Goal: Task Accomplishment & Management: Complete application form

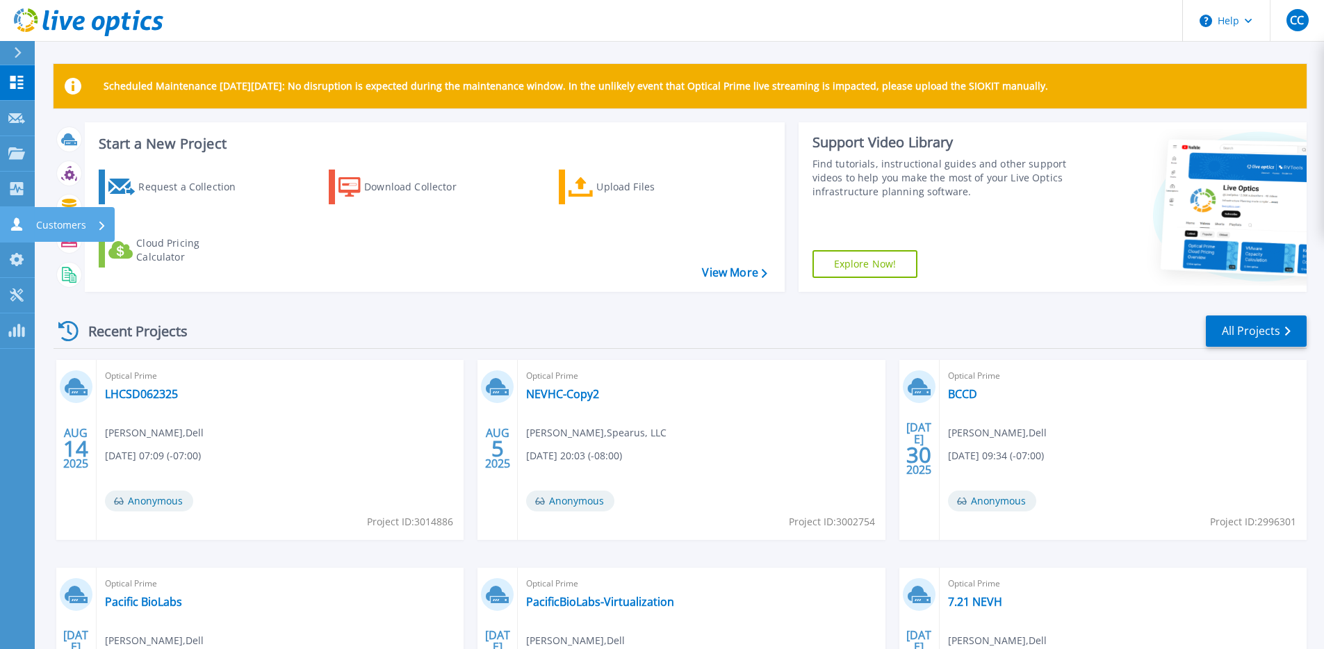
click at [15, 220] on icon at bounding box center [16, 224] width 11 height 13
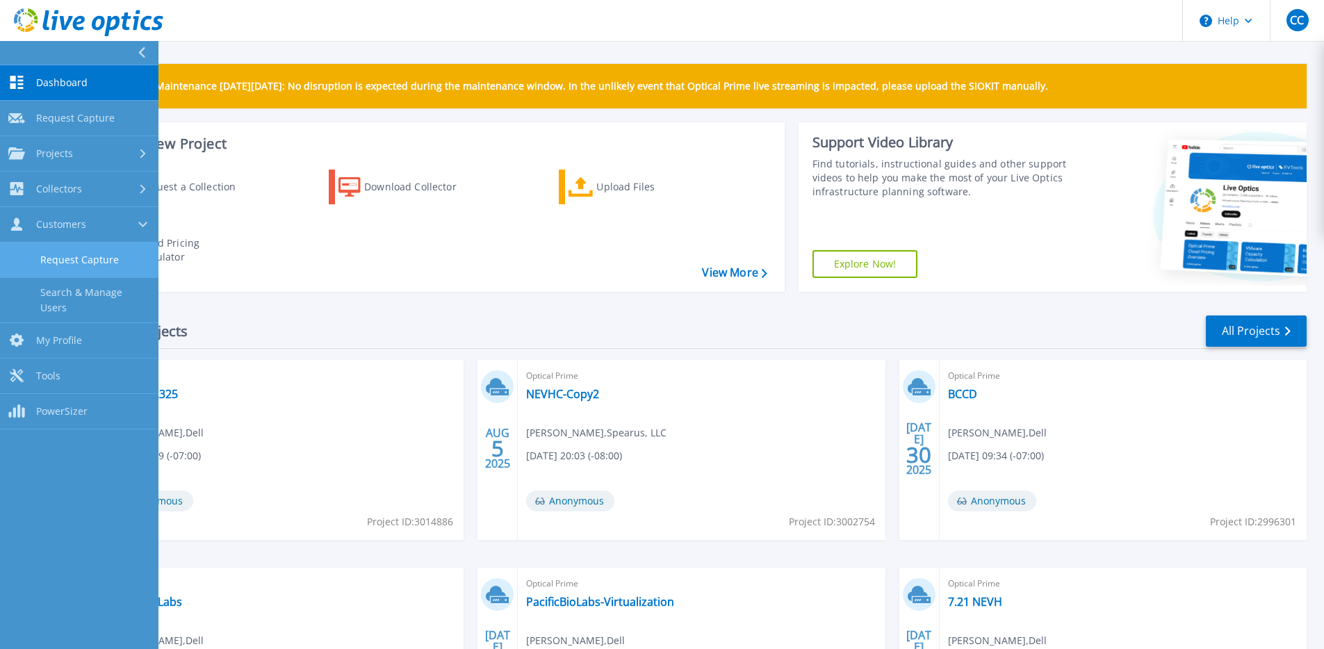
click at [45, 268] on link "Request Capture" at bounding box center [79, 260] width 158 height 35
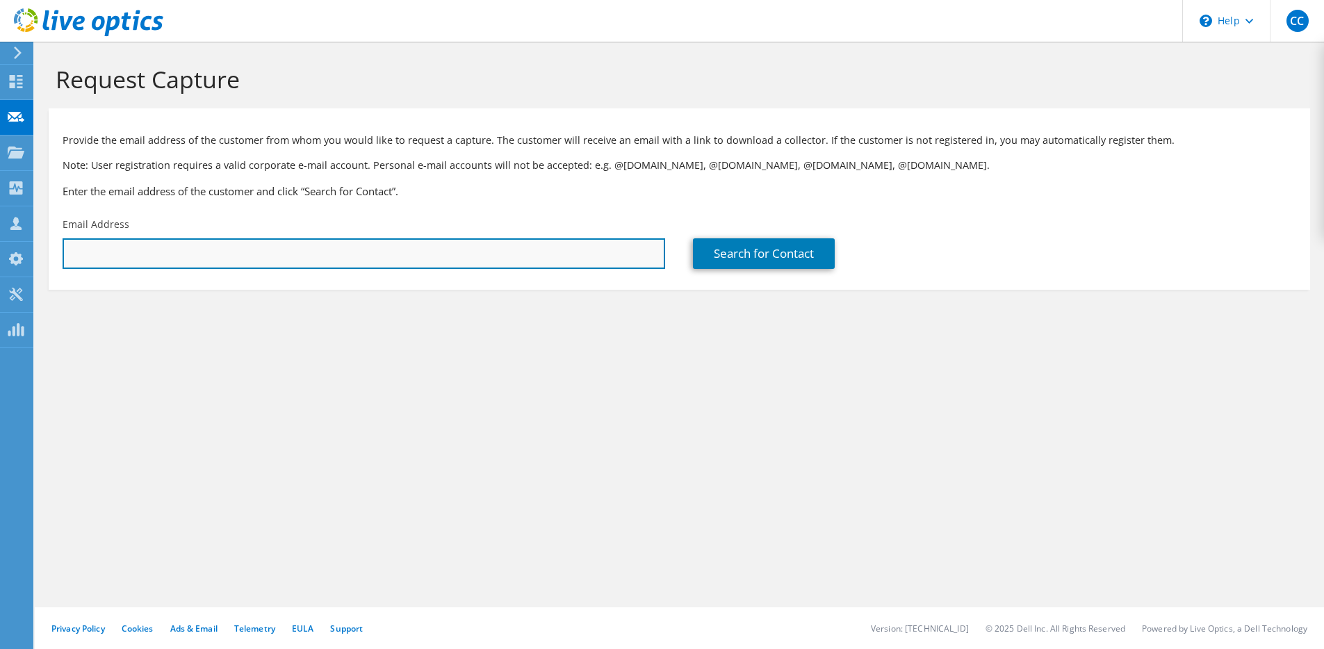
click at [295, 258] on input "text" at bounding box center [364, 253] width 603 height 31
paste input "[PERSON_NAME] <[PERSON_NAME][EMAIL_ADDRESS][DOMAIN_NAME]>"
drag, startPoint x: 147, startPoint y: 254, endPoint x: 33, endPoint y: 254, distance: 114.0
click at [33, 254] on div "CC Channel Partner Caleb Campbell caleb.campbell@spearus.com Spearus, LLC My Pr…" at bounding box center [662, 324] width 1324 height 649
click at [313, 254] on input "villalobos@MGMC.COM>" at bounding box center [364, 253] width 603 height 31
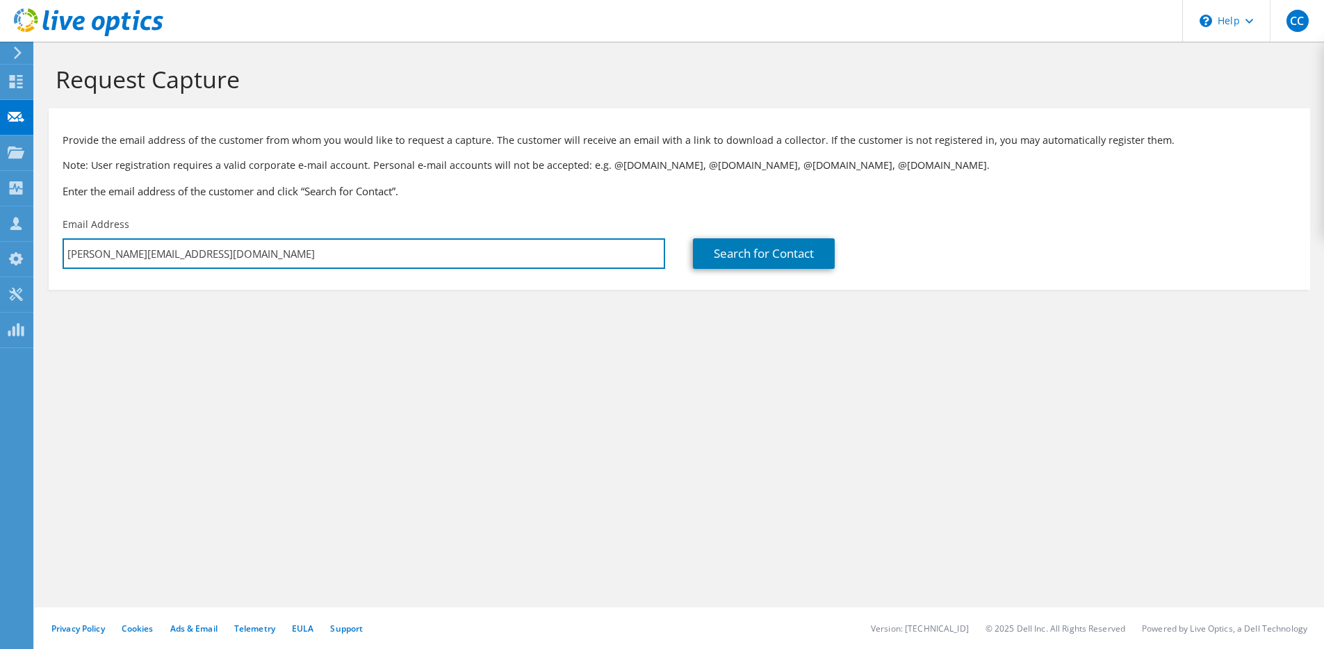
type input "villalobos@MGMC.COM"
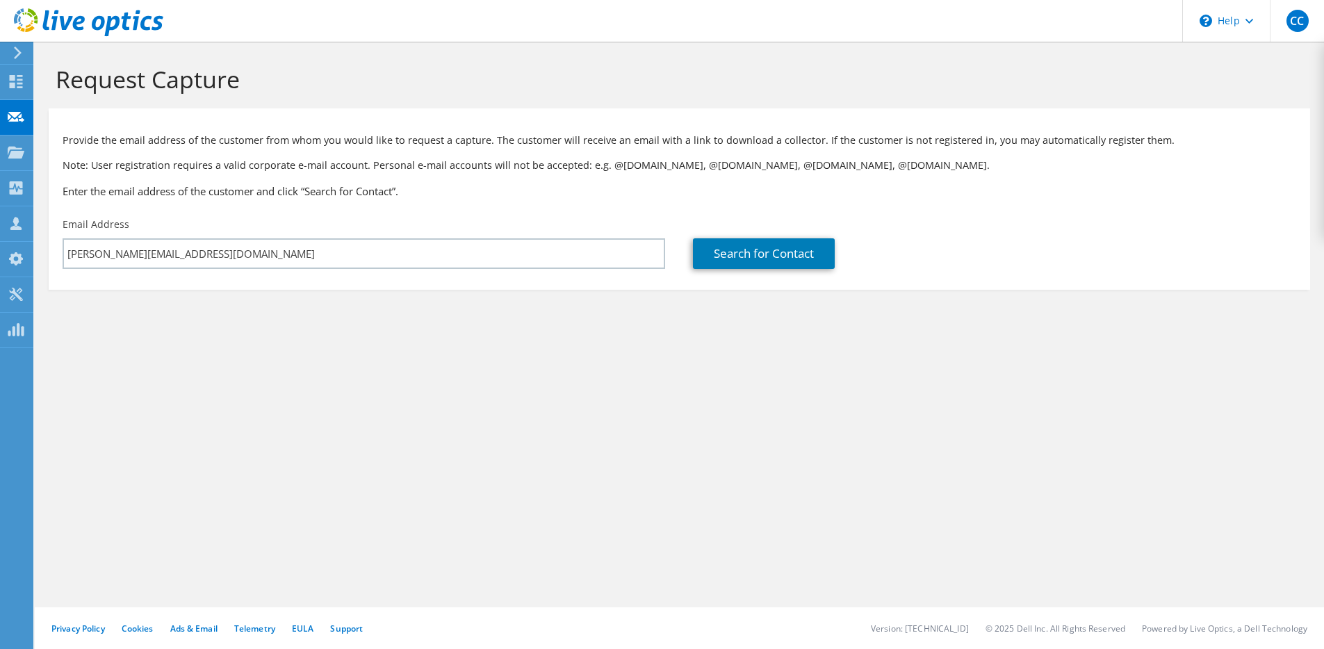
click at [316, 276] on div "Email Address villalobos@MGMC.COM" at bounding box center [364, 243] width 630 height 65
click at [710, 254] on link "Search for Contact" at bounding box center [764, 253] width 142 height 31
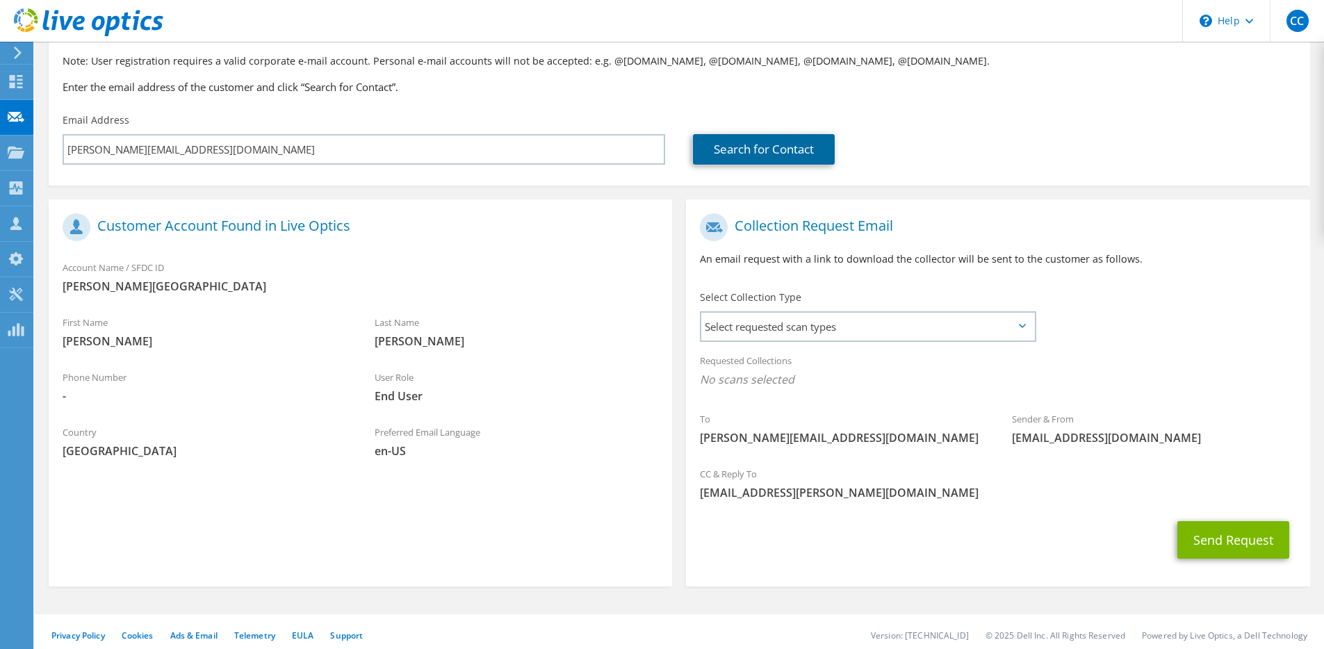
scroll to position [111, 0]
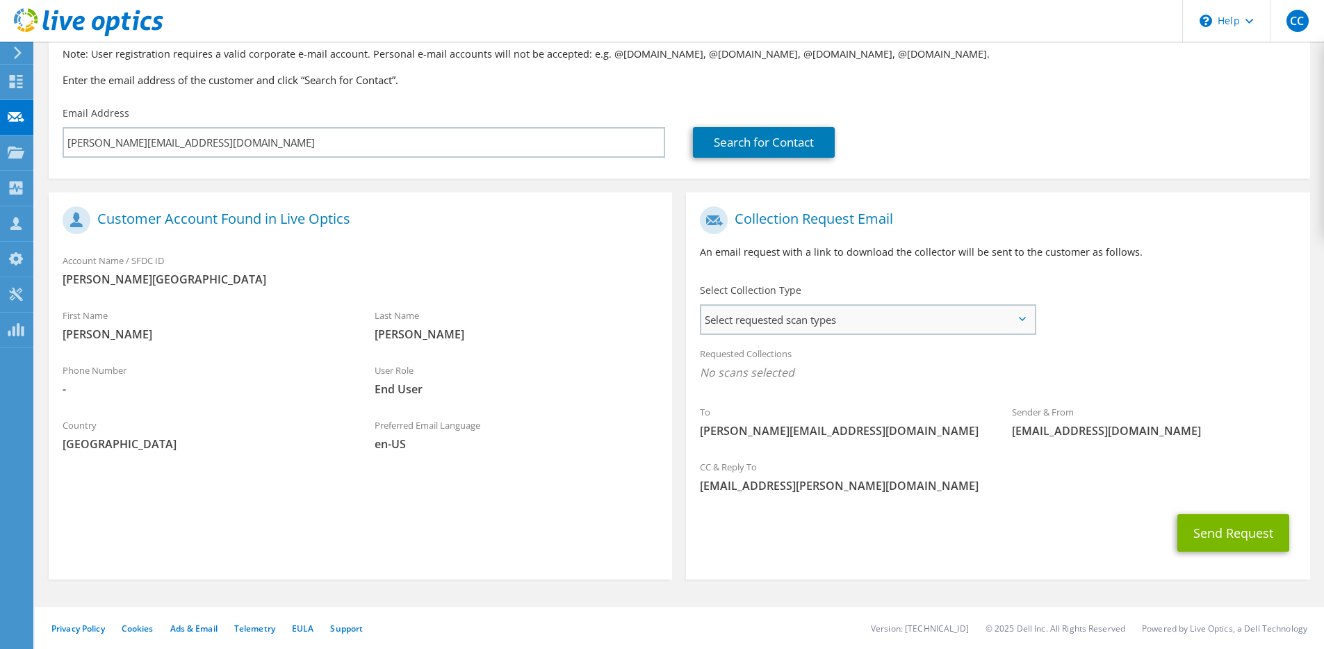
click at [827, 322] on span "Select requested scan types" at bounding box center [867, 320] width 333 height 28
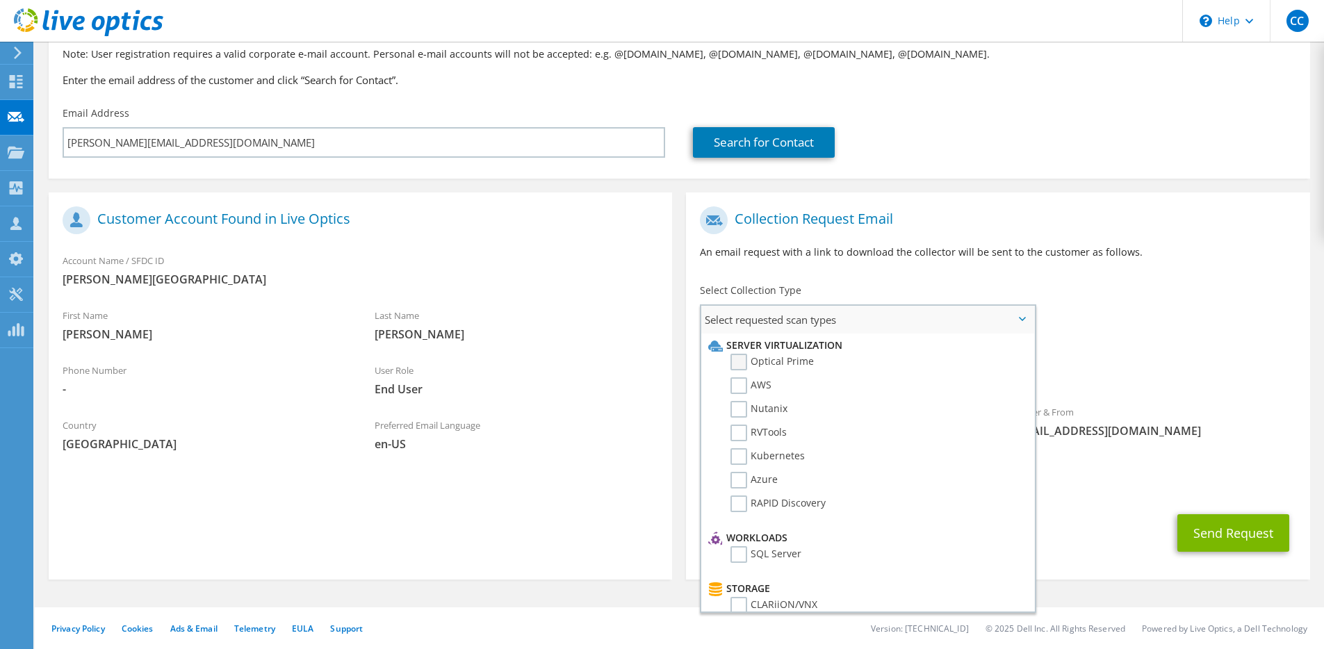
click at [746, 364] on label "Optical Prime" at bounding box center [772, 362] width 83 height 17
click at [0, 0] on input "Optical Prime" at bounding box center [0, 0] width 0 height 0
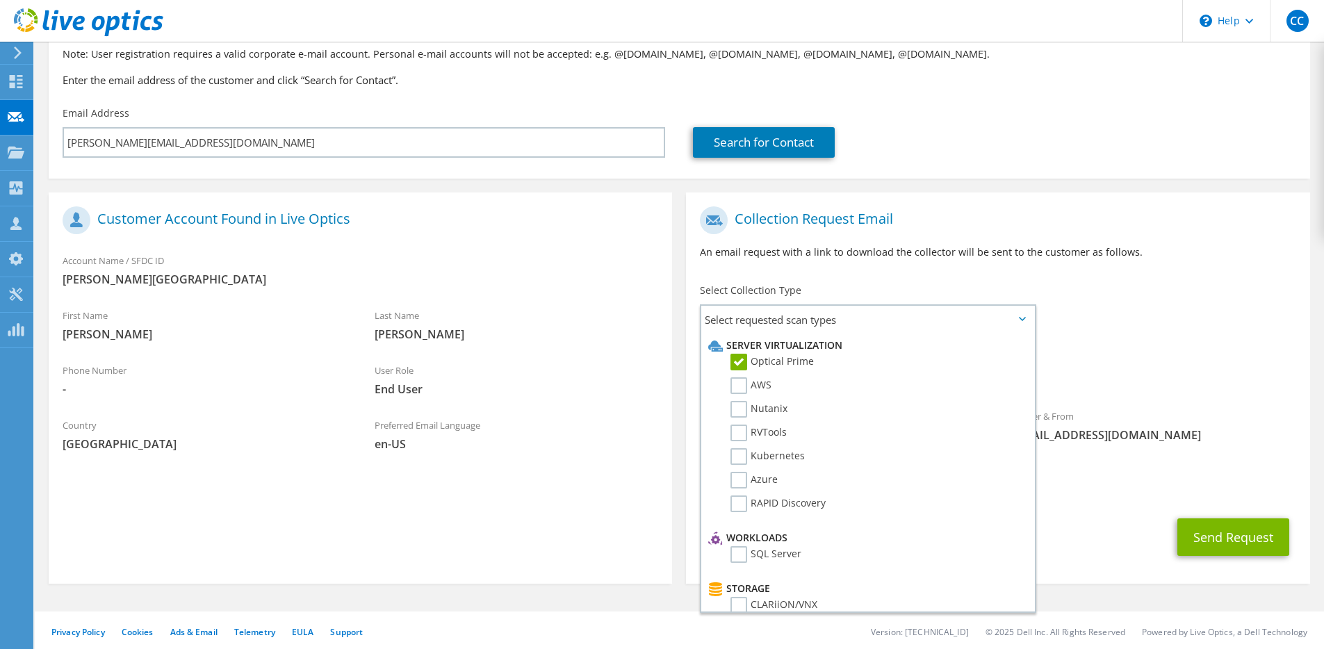
click at [909, 279] on div "Select Collection Type Select requested scan types Server Virtualization Optica…" at bounding box center [868, 308] width 364 height 63
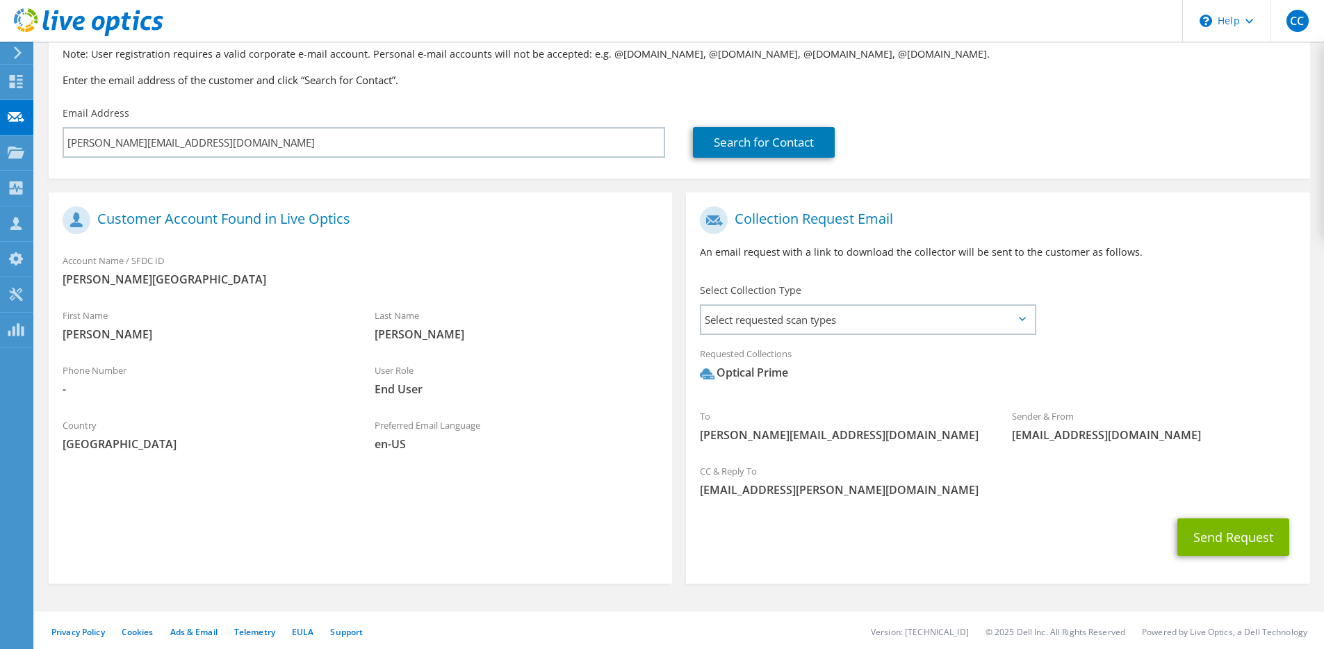
scroll to position [115, 0]
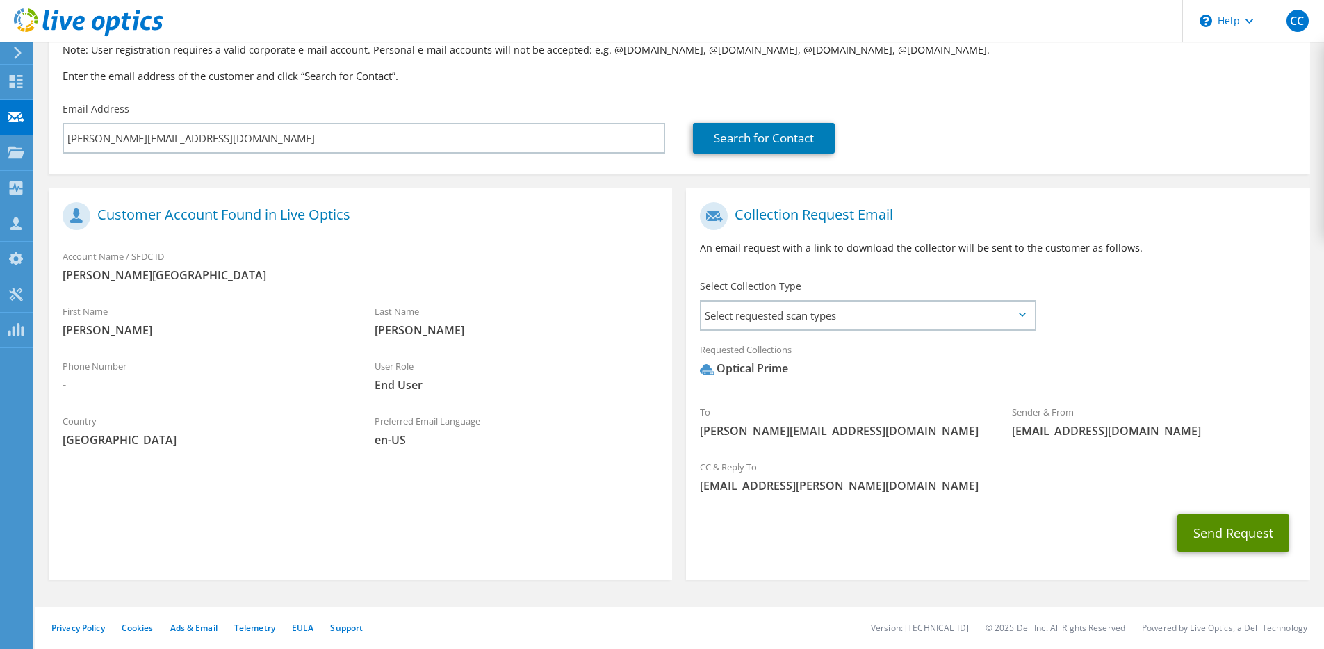
click at [1198, 532] on button "Send Request" at bounding box center [1234, 533] width 112 height 38
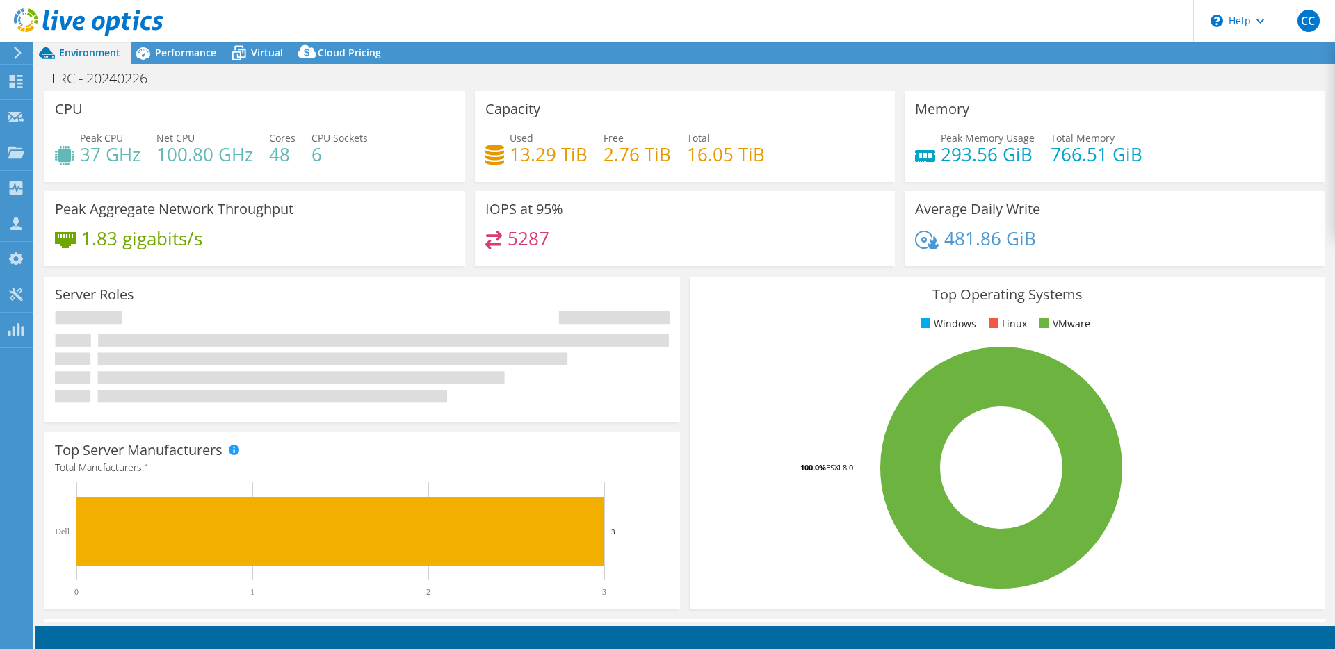
select select "USWest"
select select "USD"
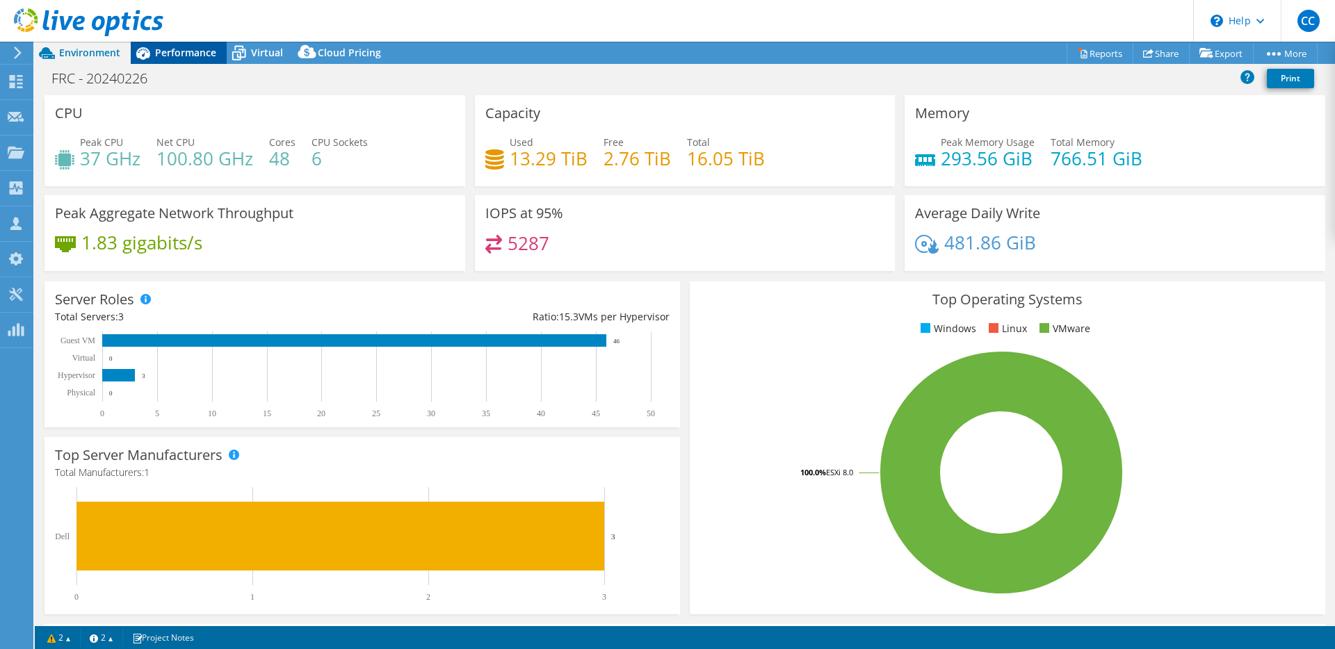
click at [193, 52] on span "Performance" at bounding box center [185, 52] width 61 height 13
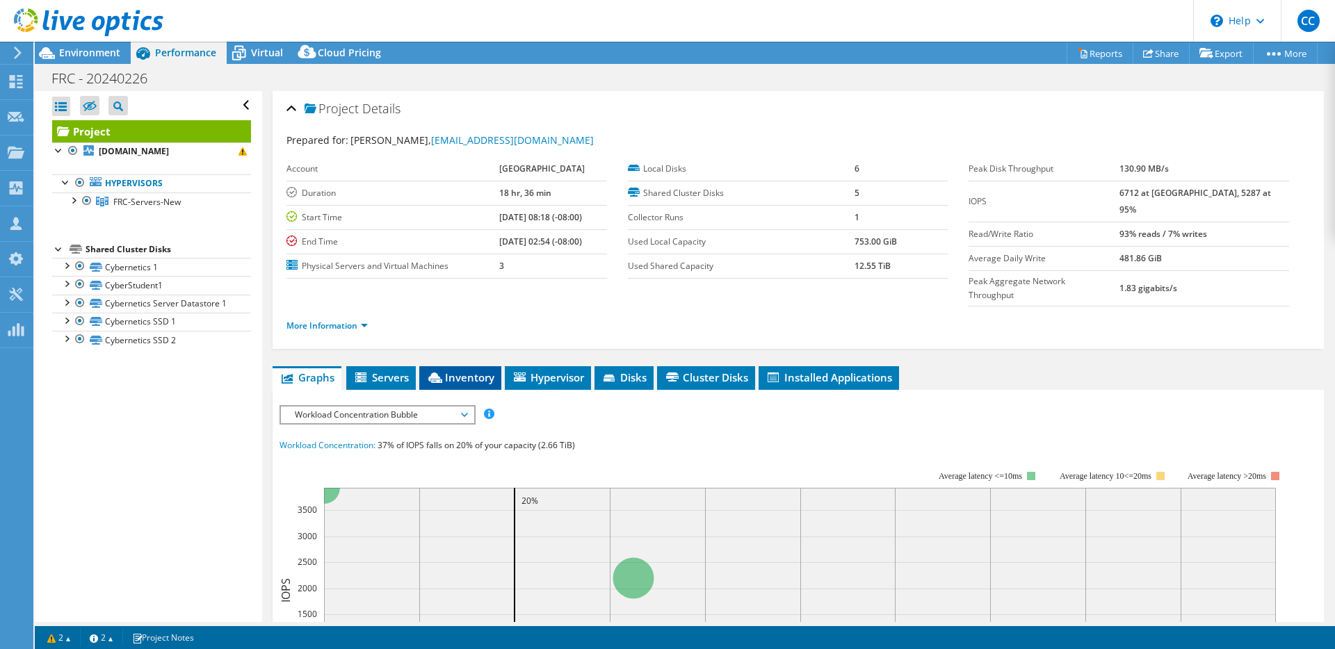
click at [452, 373] on span "Inventory" at bounding box center [460, 378] width 68 height 14
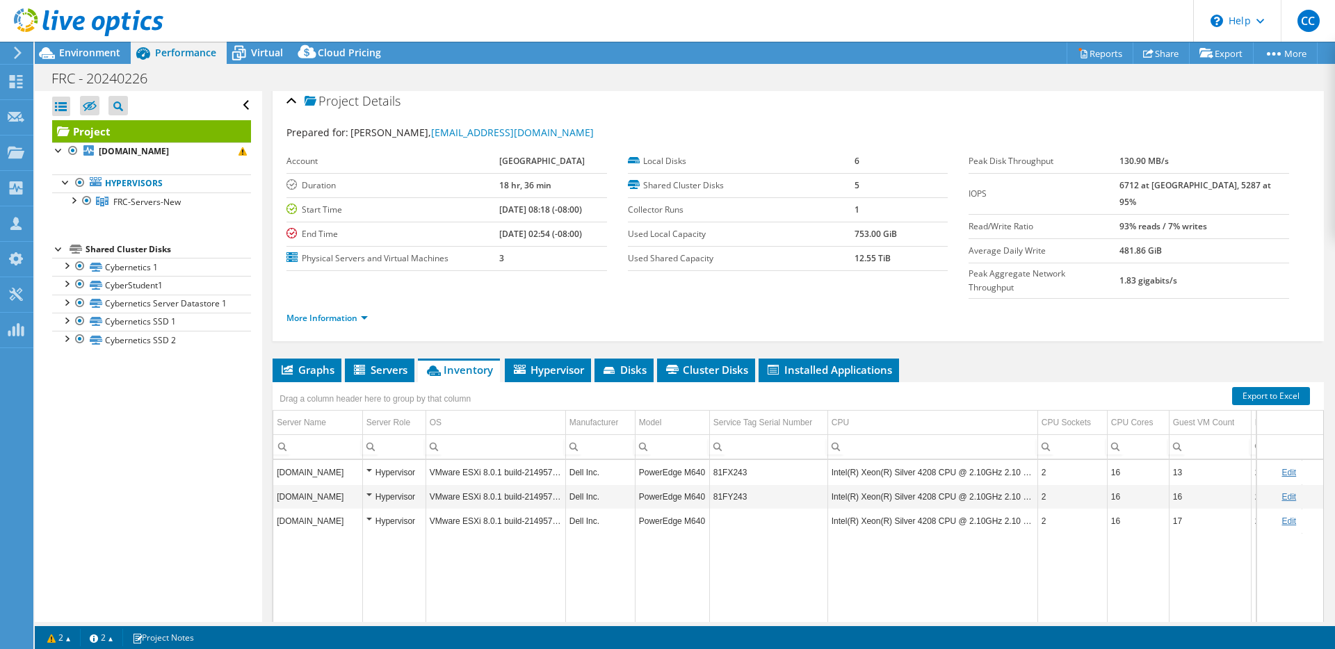
scroll to position [17, 0]
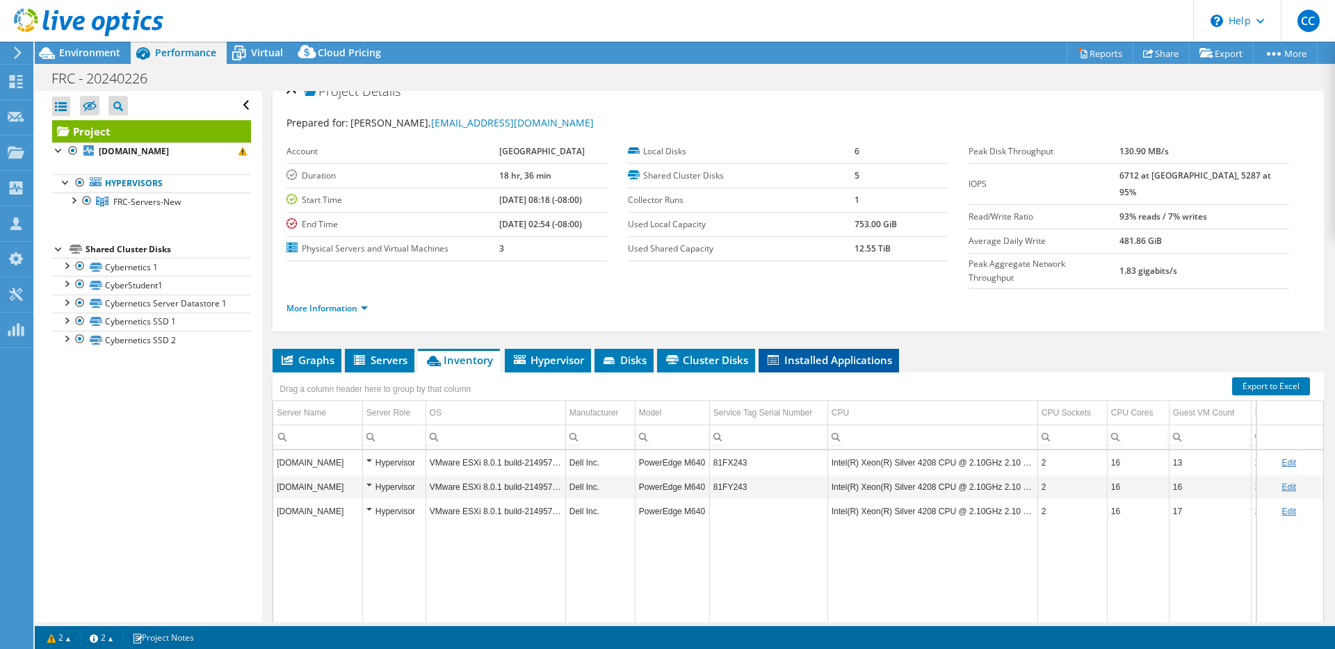
click at [815, 355] on span "Installed Applications" at bounding box center [828, 360] width 127 height 14
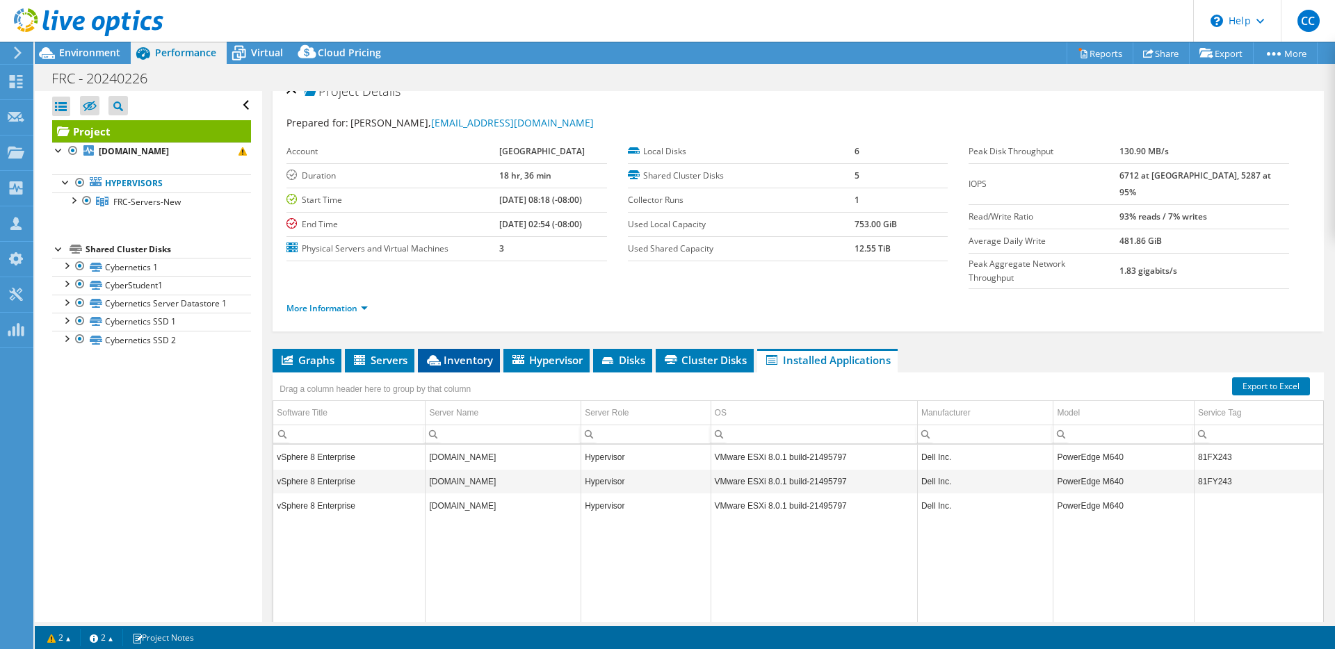
click at [460, 366] on span "Inventory" at bounding box center [459, 360] width 68 height 14
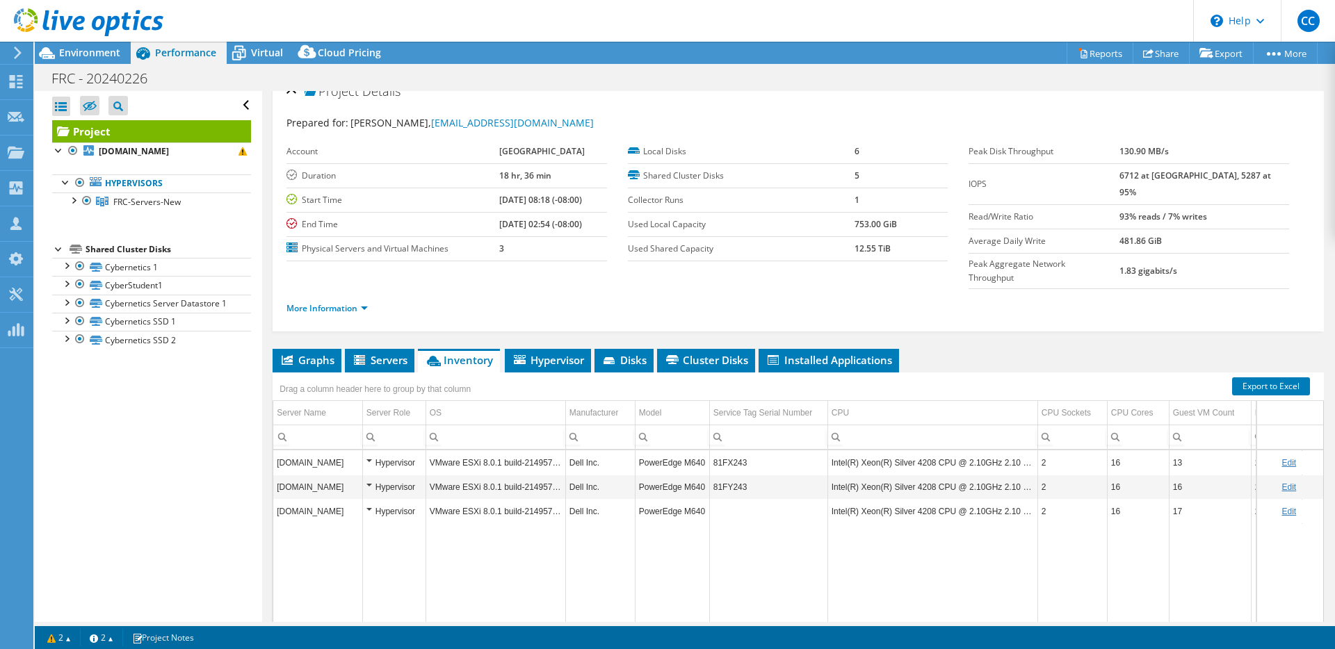
scroll to position [20, 0]
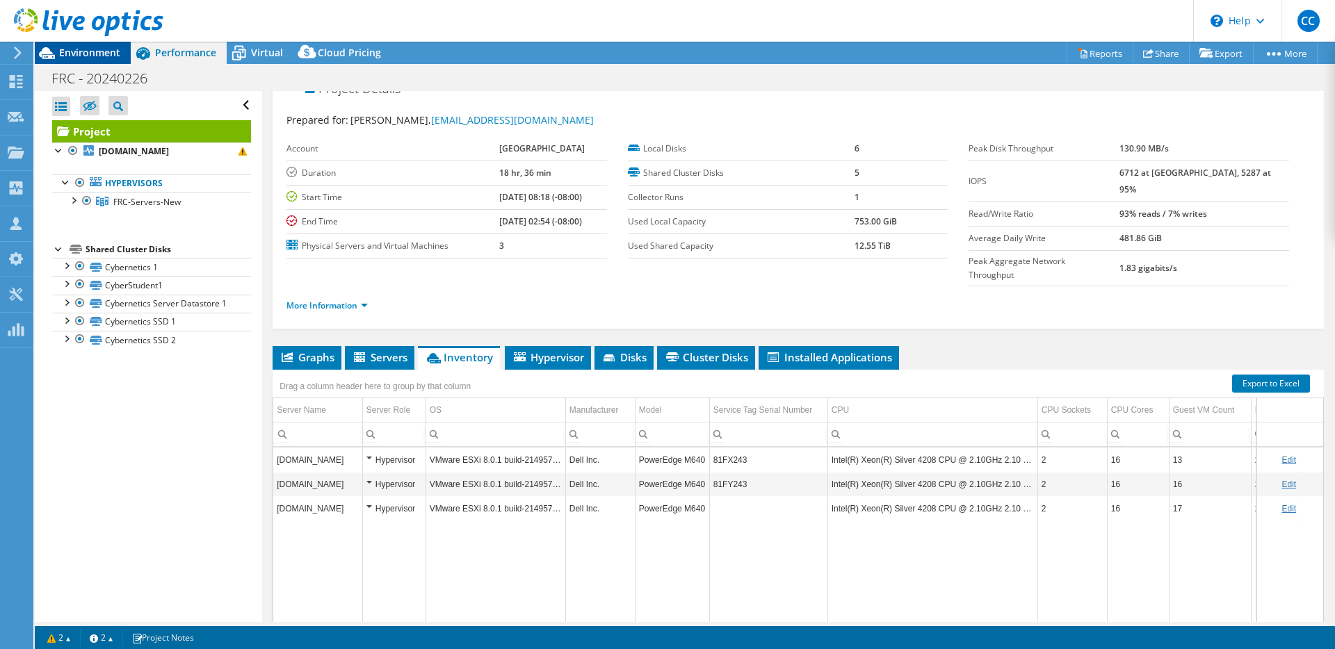
click at [113, 56] on span "Environment" at bounding box center [89, 52] width 61 height 13
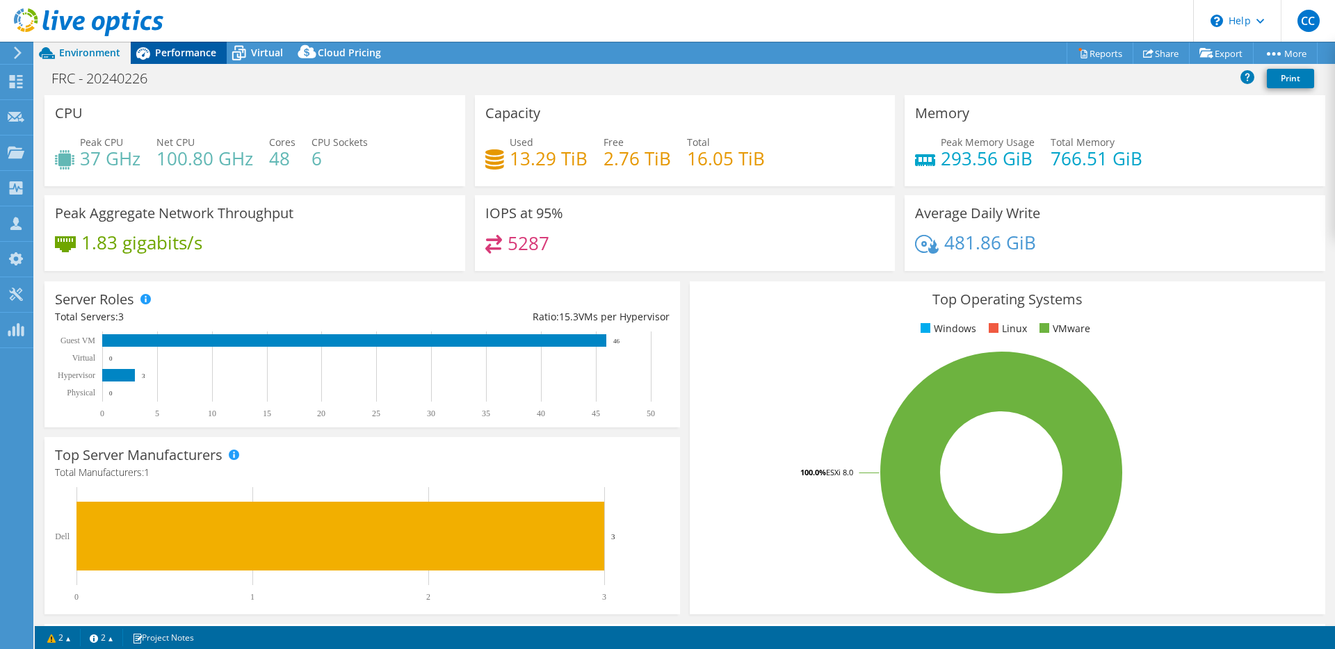
click at [163, 53] on span "Performance" at bounding box center [185, 52] width 61 height 13
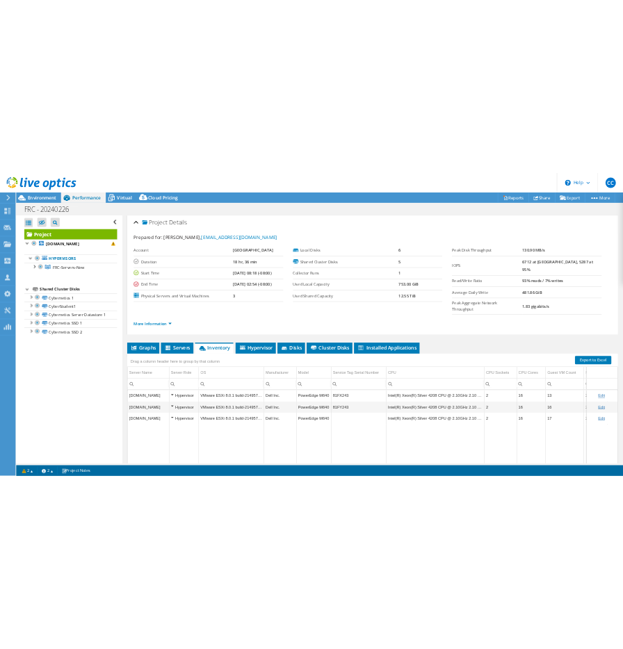
scroll to position [0, 0]
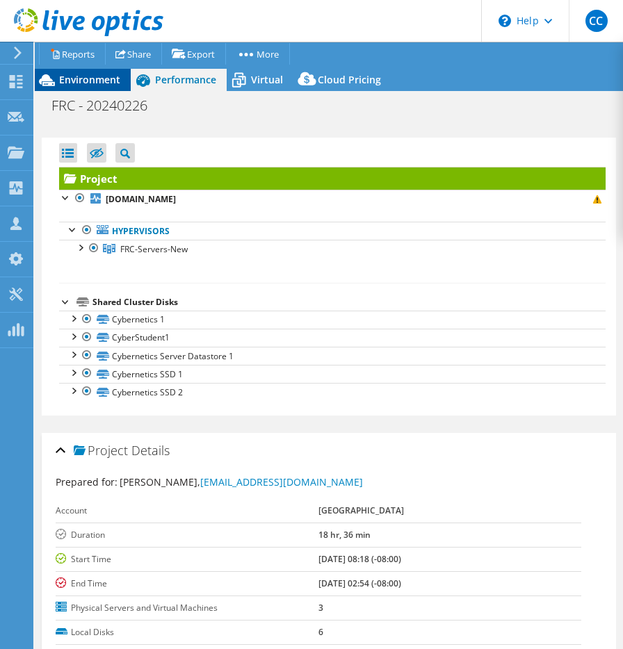
click at [107, 84] on span "Environment" at bounding box center [89, 79] width 61 height 13
